Goal: Transaction & Acquisition: Purchase product/service

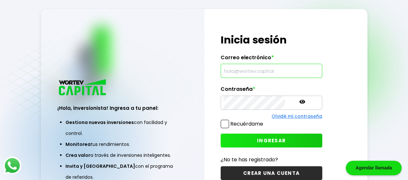
click at [234, 73] on input "text" at bounding box center [271, 71] width 96 height 14
type input "[PERSON_NAME][EMAIL_ADDRESS][DOMAIN_NAME]"
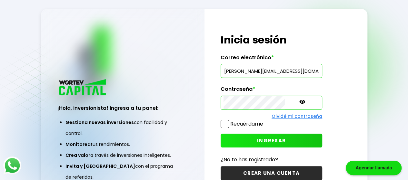
click at [224, 125] on span at bounding box center [225, 124] width 8 height 8
click at [264, 121] on input "Recuérdame" at bounding box center [264, 121] width 0 height 0
click at [260, 142] on span "INGRESAR" at bounding box center [271, 140] width 29 height 7
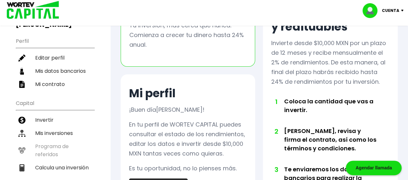
scroll to position [64, 0]
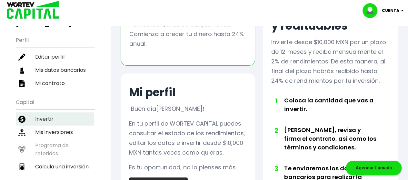
click at [46, 113] on li "Invertir" at bounding box center [55, 119] width 78 height 13
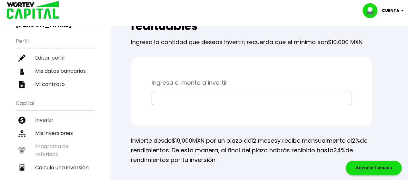
scroll to position [64, 0]
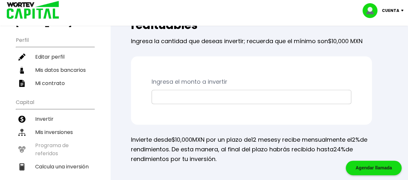
click at [163, 100] on input "text" at bounding box center [251, 97] width 194 height 14
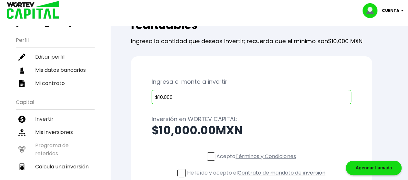
type input "$10,000"
click at [281, 132] on h2 "$10,000.00 MXN" at bounding box center [252, 130] width 200 height 13
click at [207, 158] on span at bounding box center [211, 156] width 8 height 8
click at [257, 162] on input "Acepto Términos y Condiciones" at bounding box center [257, 162] width 0 height 0
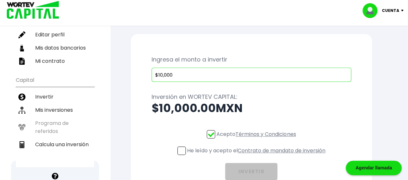
scroll to position [97, 0]
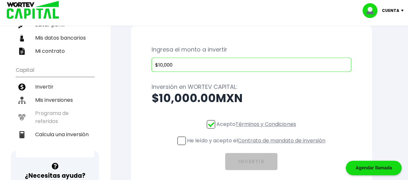
click at [177, 143] on div "He leído y acepto el Contrato de mandato de inversión" at bounding box center [251, 142] width 148 height 11
click at [180, 140] on span at bounding box center [181, 141] width 8 height 8
click at [257, 146] on input "He leído y acepto el Contrato de mandato de inversión" at bounding box center [257, 146] width 0 height 0
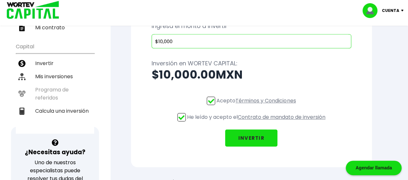
scroll to position [161, 0]
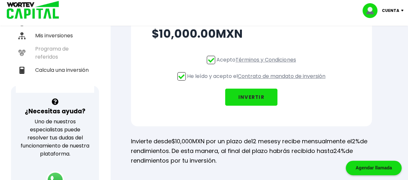
click at [229, 94] on button "INVERTIR" at bounding box center [251, 97] width 52 height 17
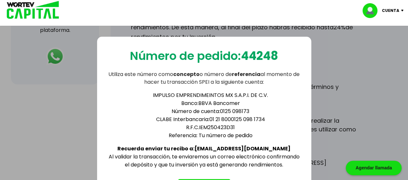
scroll to position [414, 0]
